Goal: Task Accomplishment & Management: Manage account settings

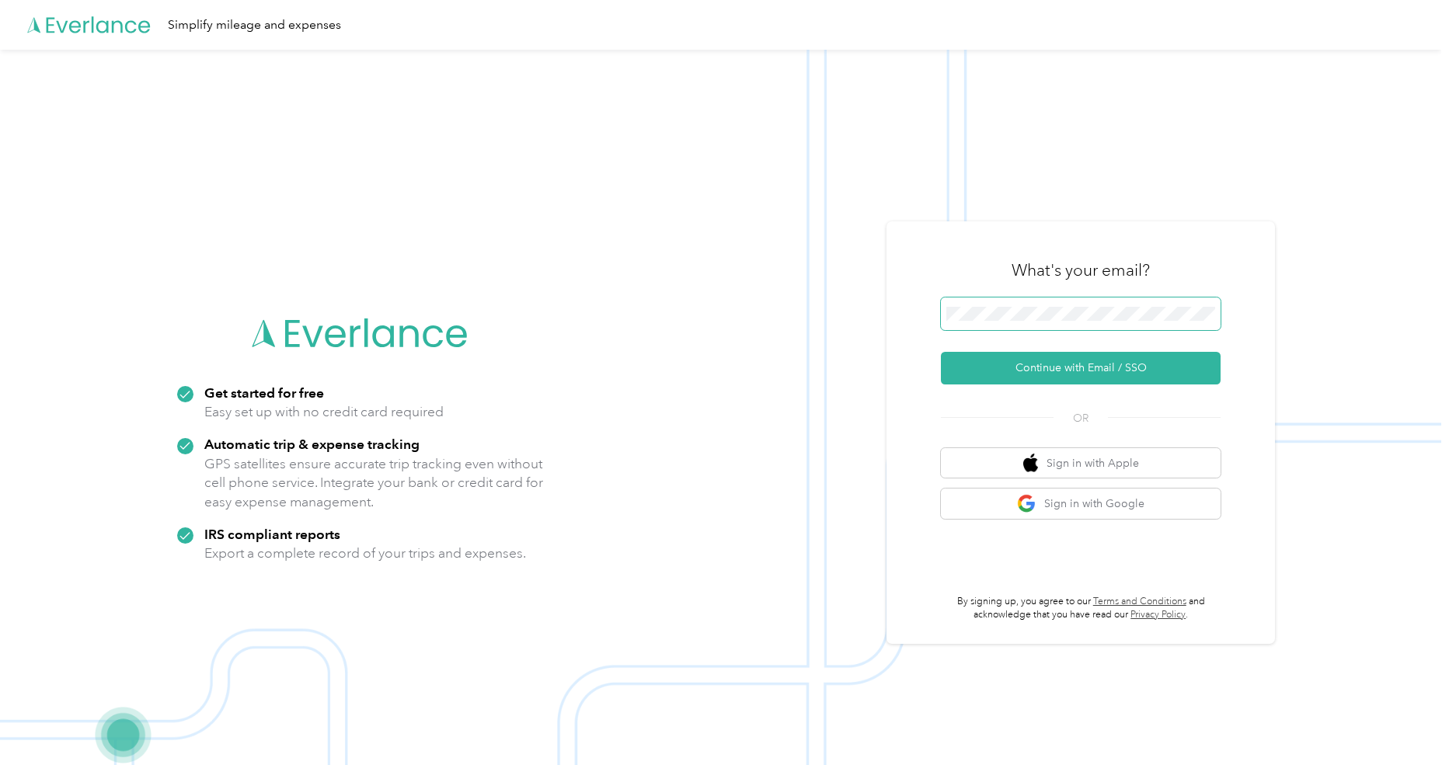
click at [1007, 323] on span at bounding box center [1081, 313] width 280 height 33
click at [1031, 383] on button "Continue with Email / SSO" at bounding box center [1081, 368] width 280 height 33
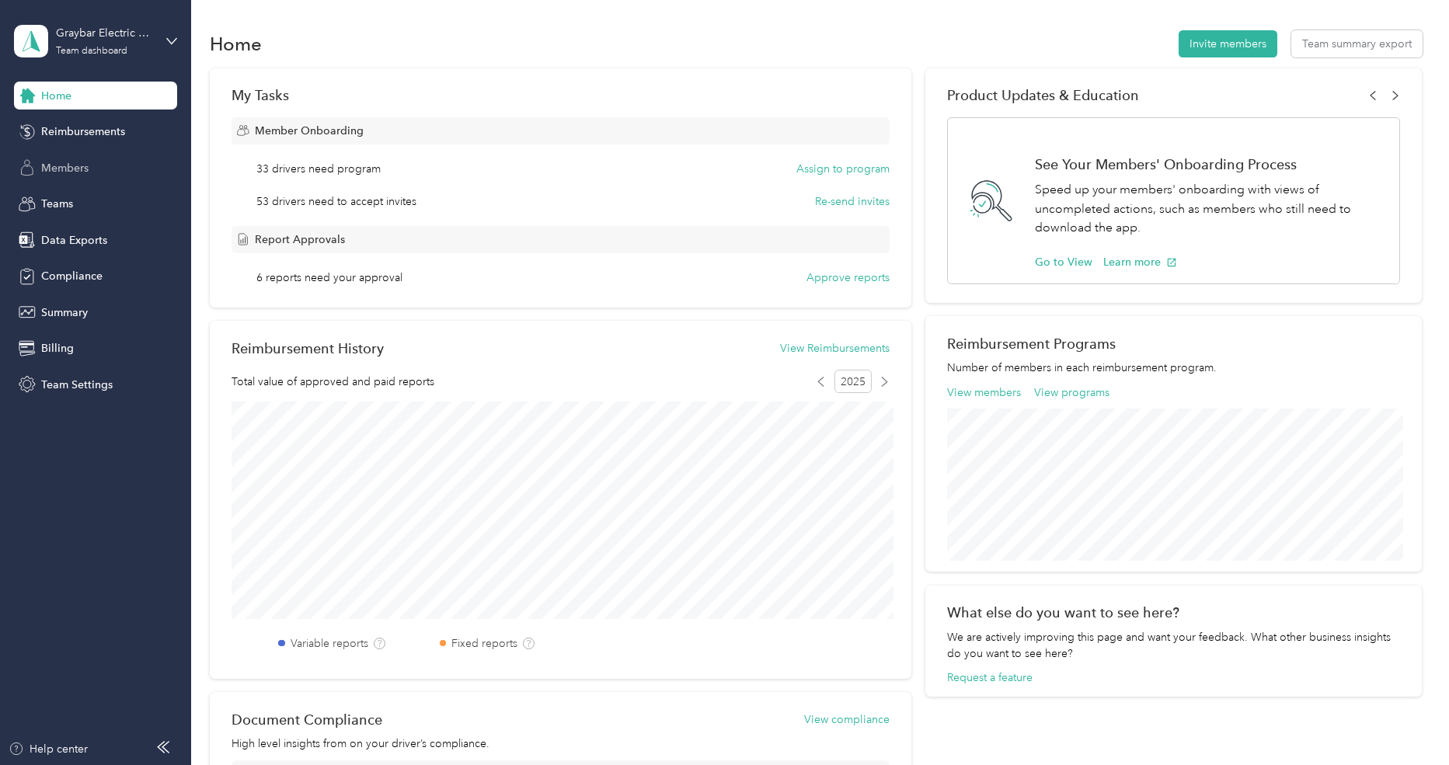
click at [97, 165] on div "Members" at bounding box center [95, 168] width 163 height 28
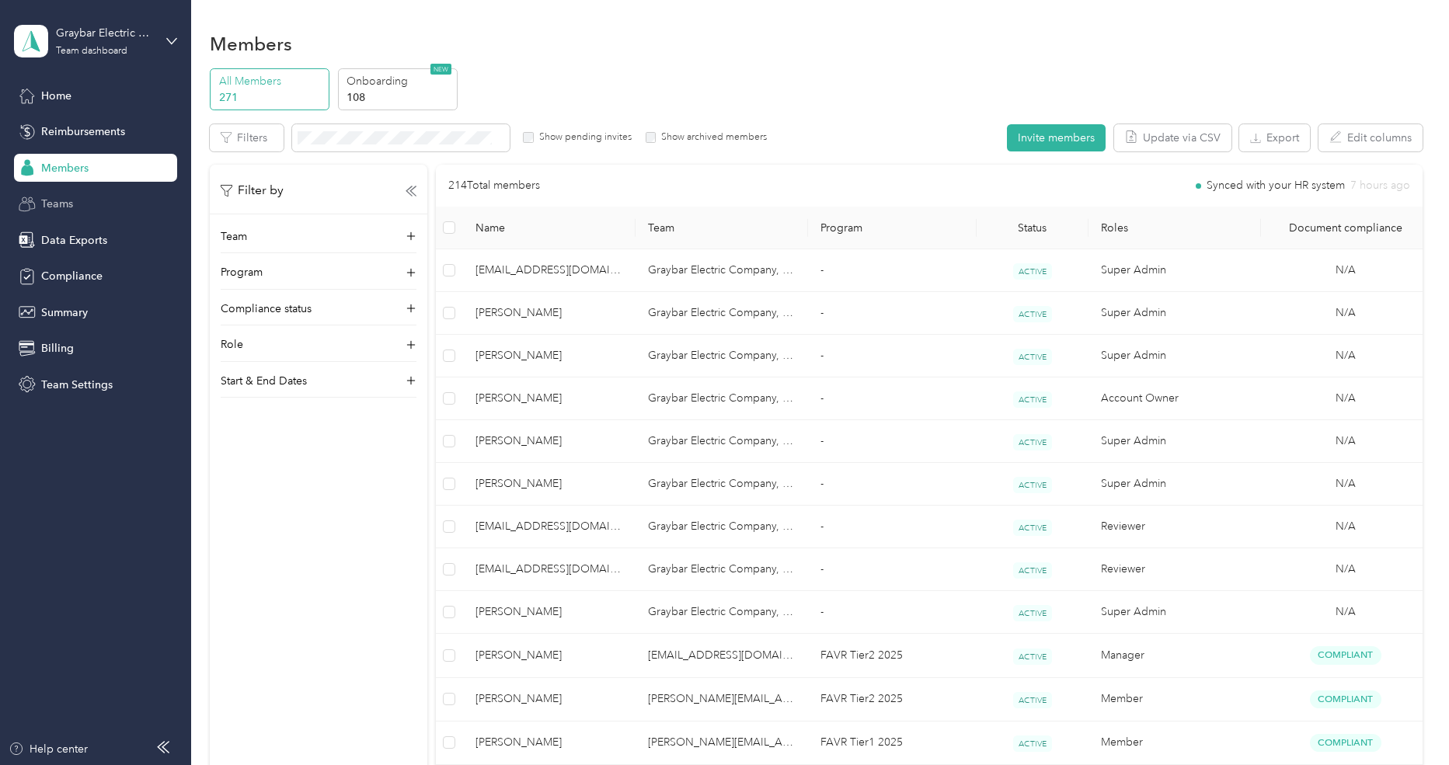
click at [89, 205] on div "Teams" at bounding box center [95, 204] width 163 height 28
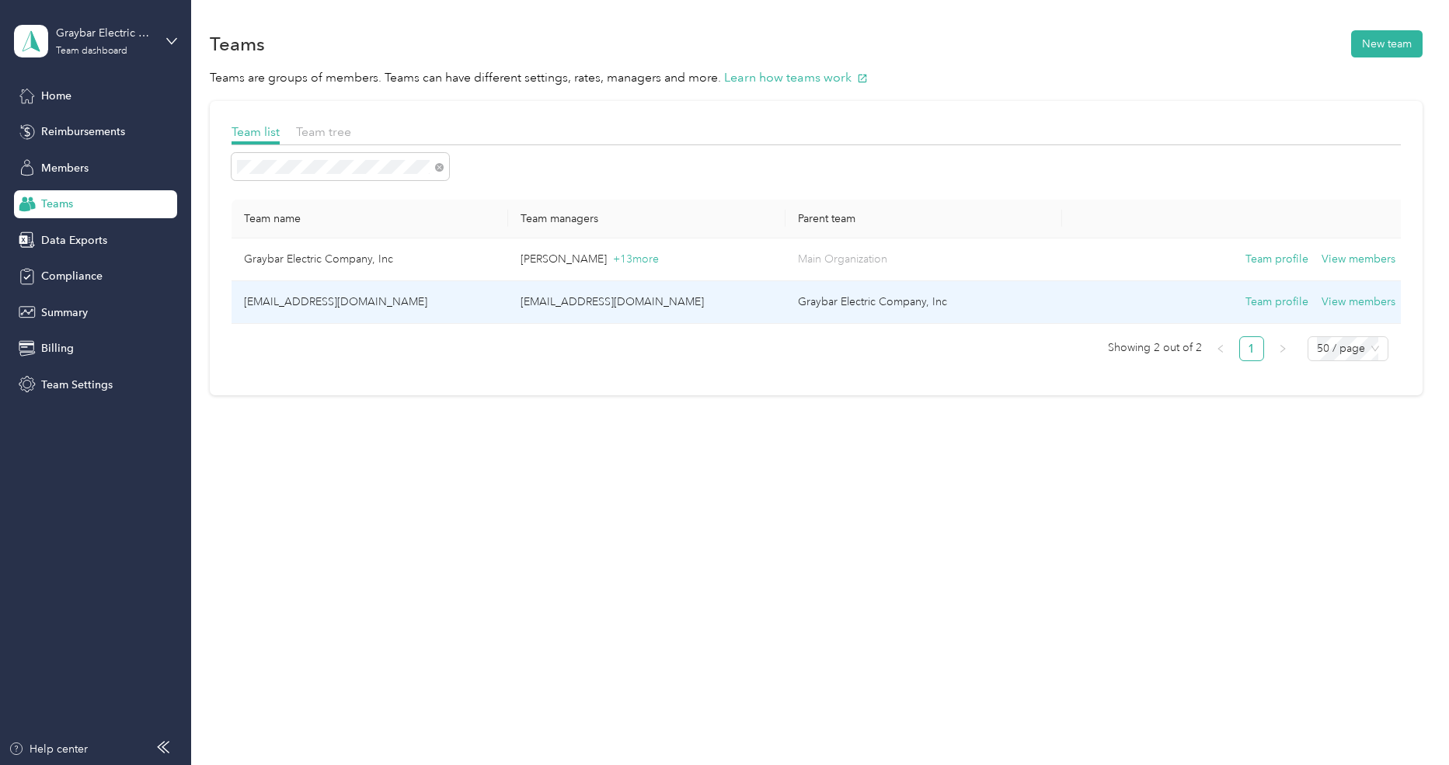
click at [373, 295] on td "[EMAIL_ADDRESS][DOMAIN_NAME]" at bounding box center [369, 302] width 276 height 43
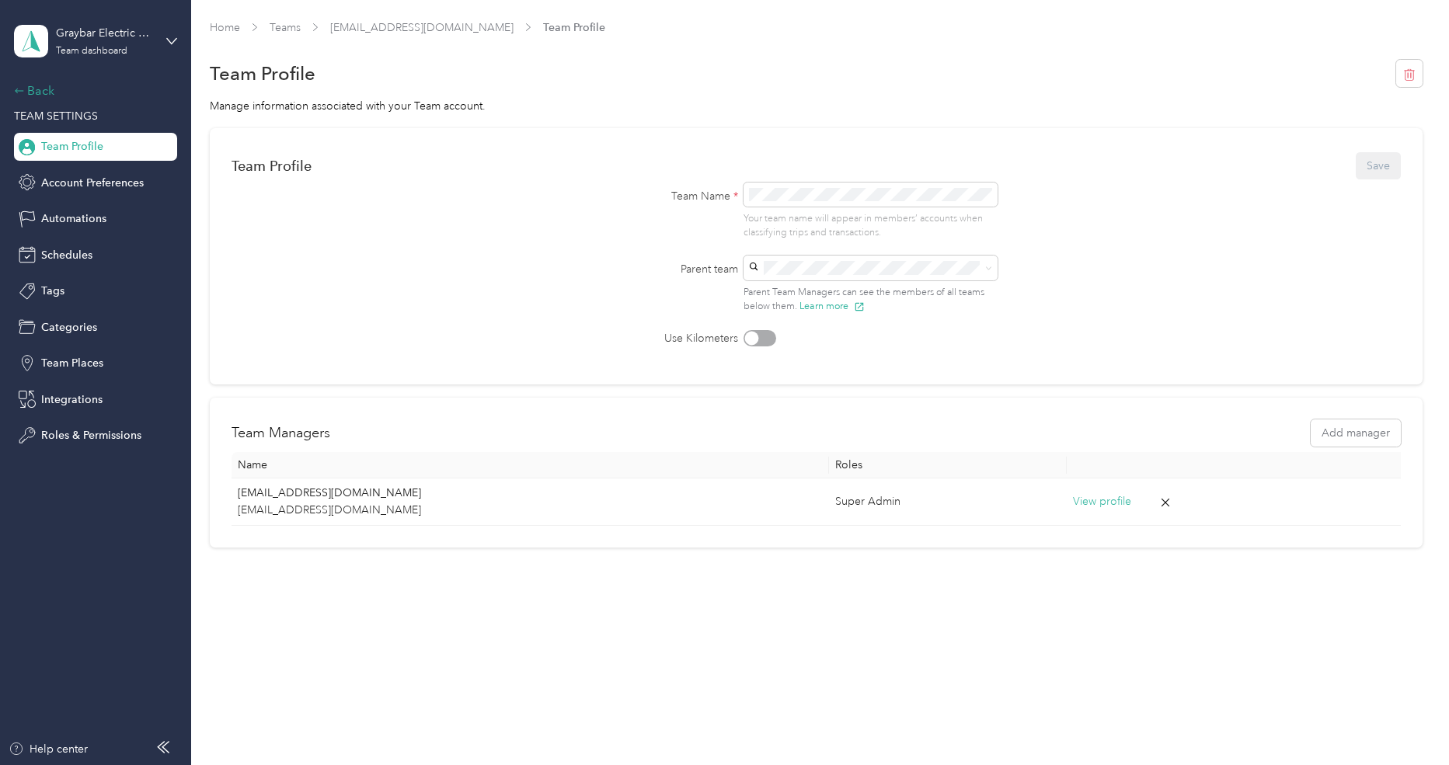
click at [40, 87] on div "Back" at bounding box center [91, 91] width 155 height 19
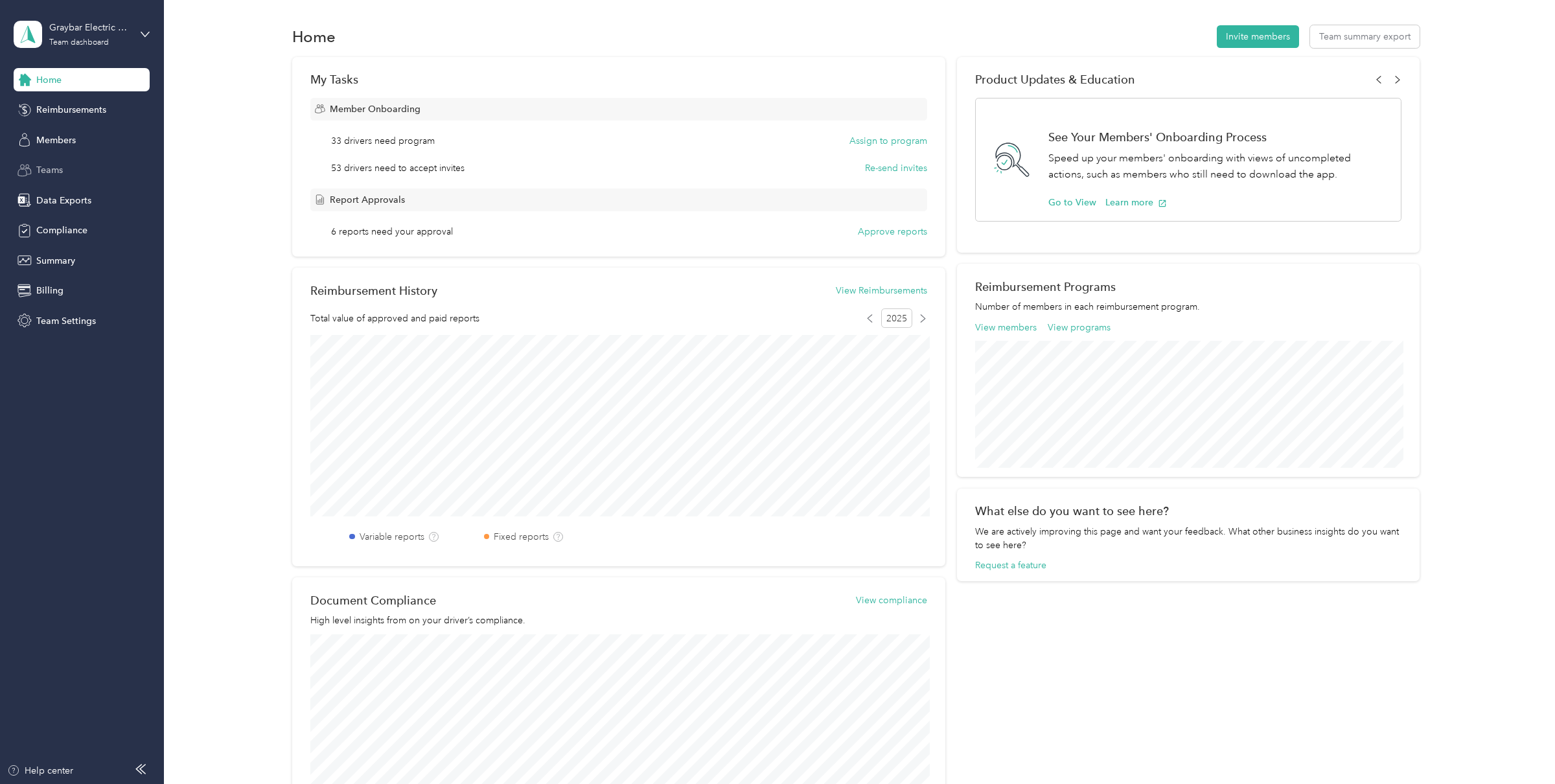
click at [48, 178] on div "Teams" at bounding box center [81, 170] width 136 height 23
